Goal: Navigation & Orientation: Find specific page/section

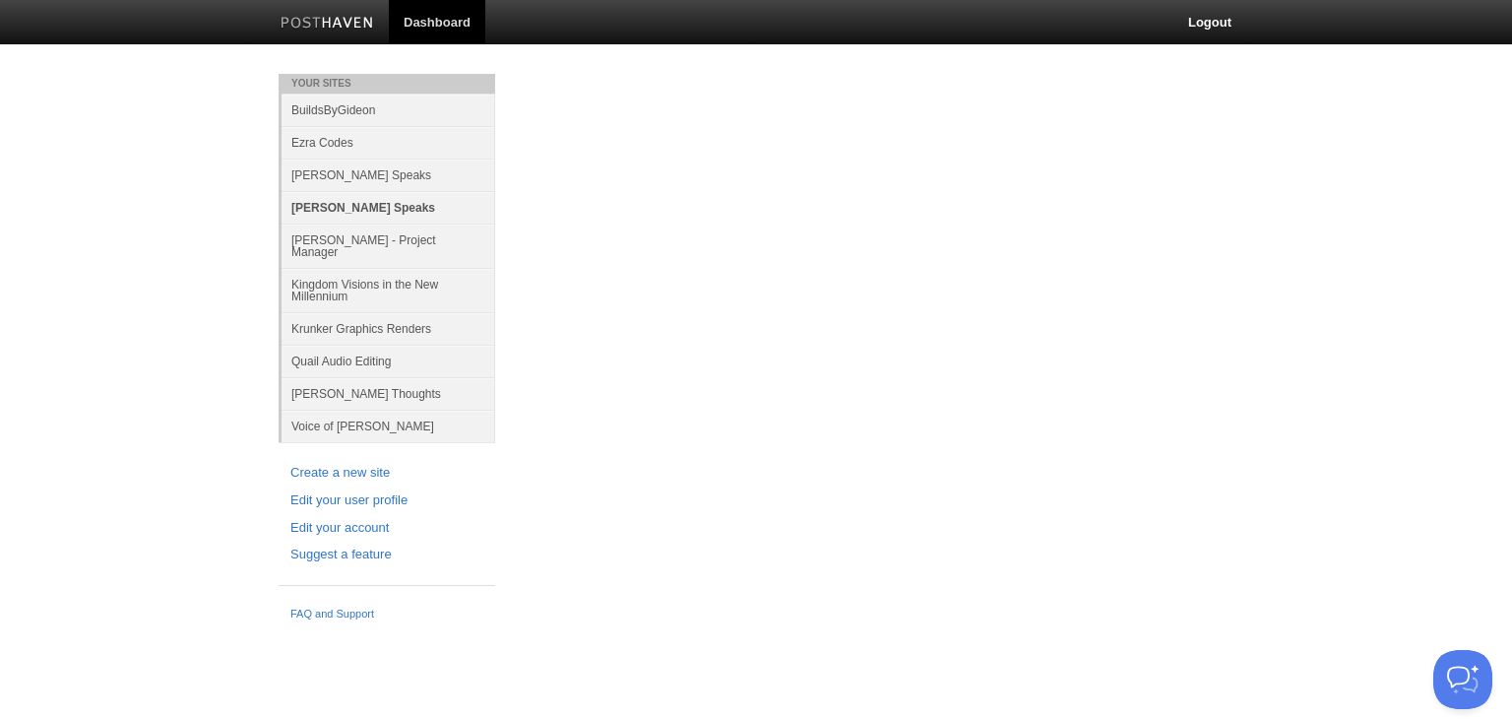
click at [375, 199] on link "[PERSON_NAME] Speaks" at bounding box center [389, 207] width 214 height 32
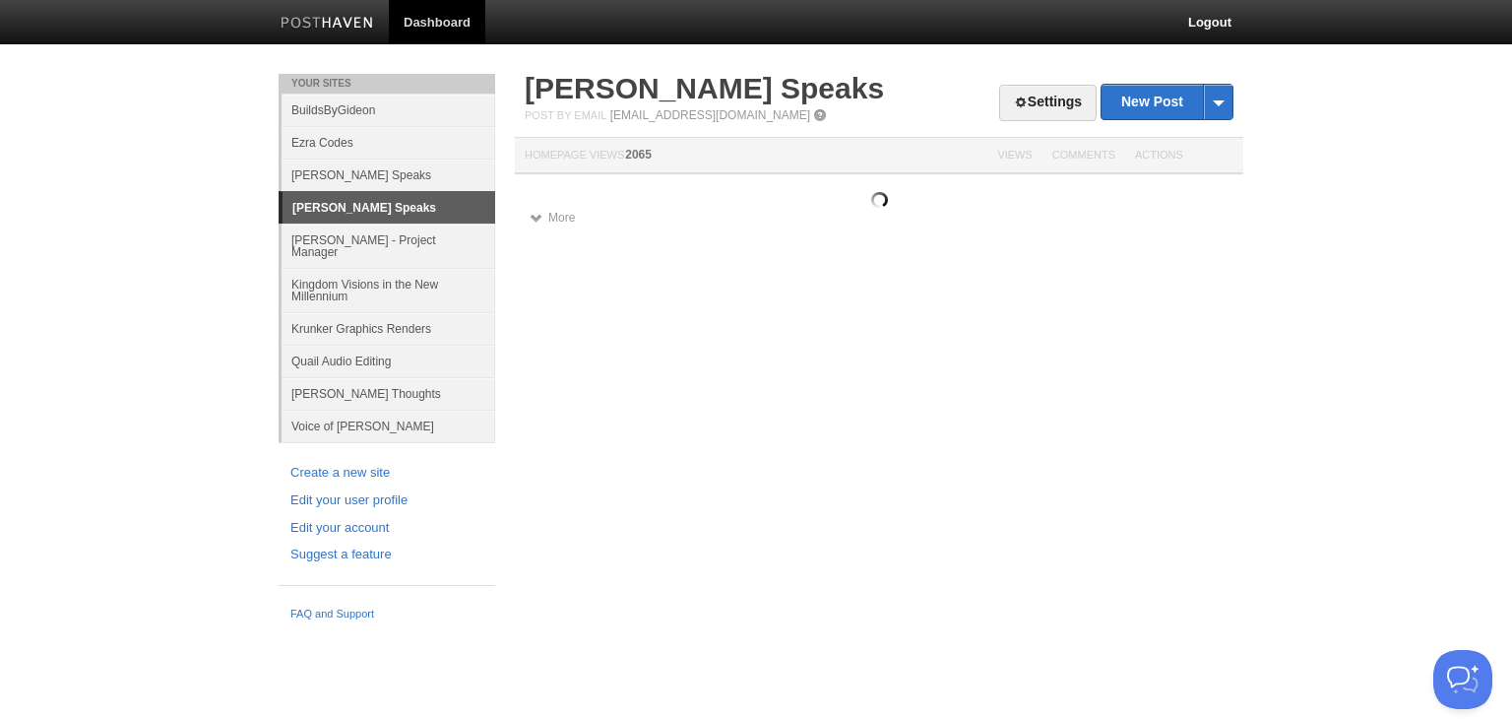
click at [405, 204] on link "[PERSON_NAME] Speaks" at bounding box center [388, 207] width 213 height 31
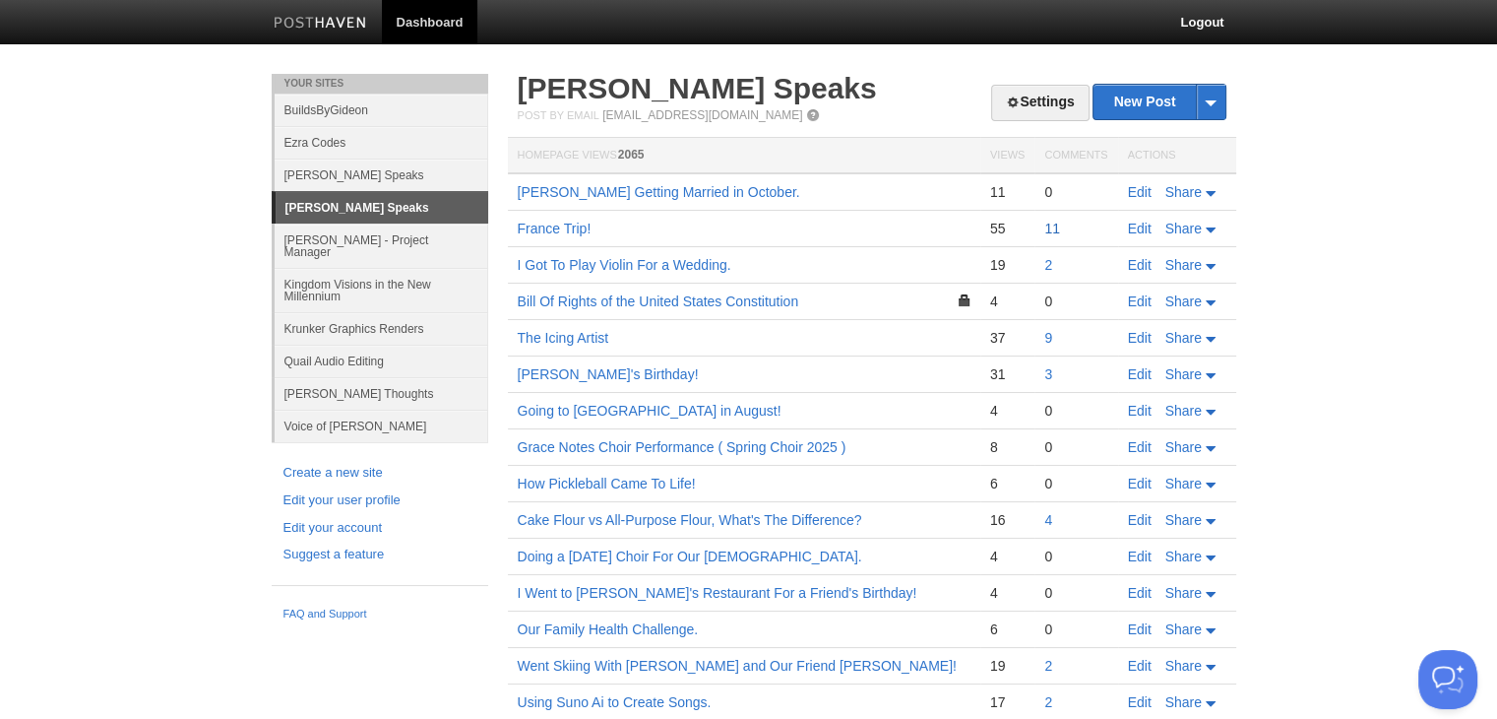
click at [1045, 229] on link "11" at bounding box center [1052, 228] width 16 height 16
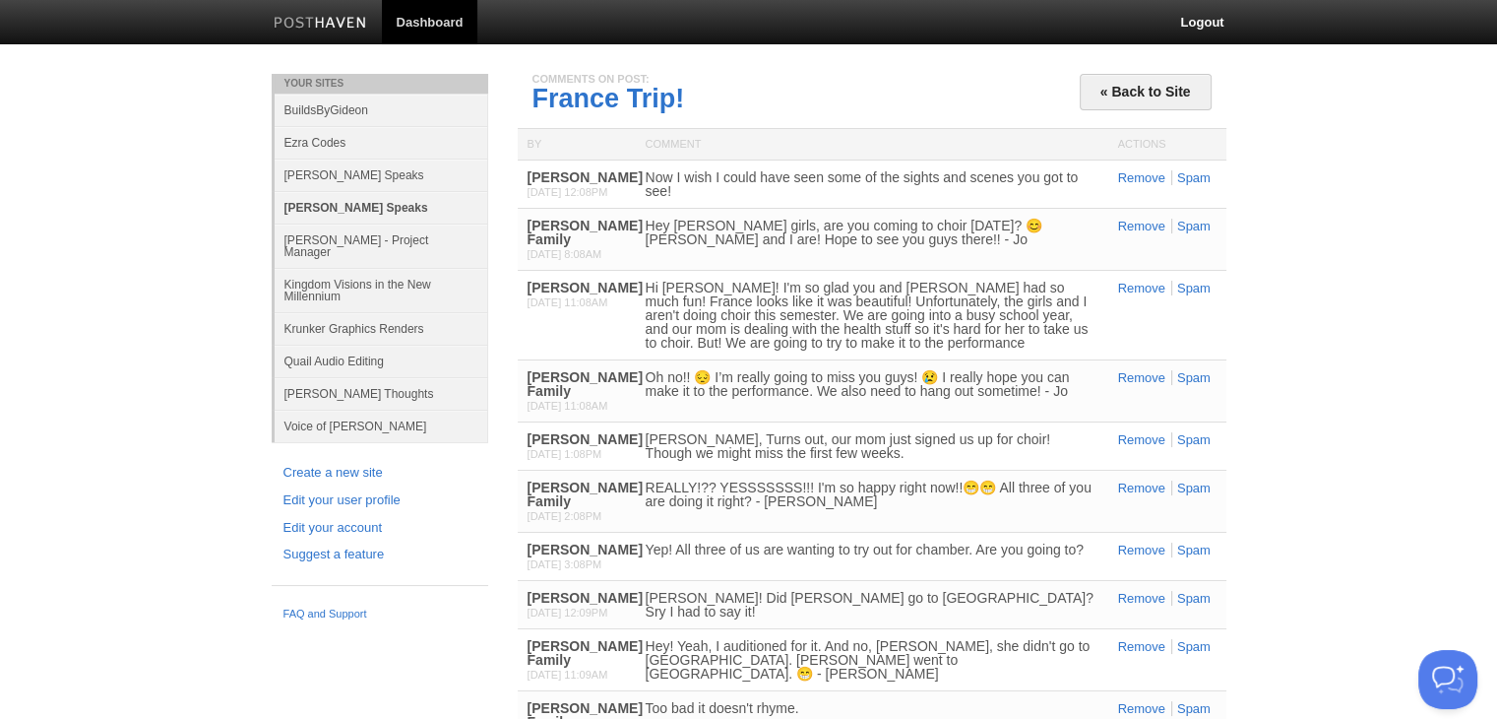
click at [385, 213] on link "[PERSON_NAME] Speaks" at bounding box center [382, 207] width 214 height 32
click at [363, 200] on link "[PERSON_NAME] Speaks" at bounding box center [382, 207] width 214 height 32
